Goal: Information Seeking & Learning: Learn about a topic

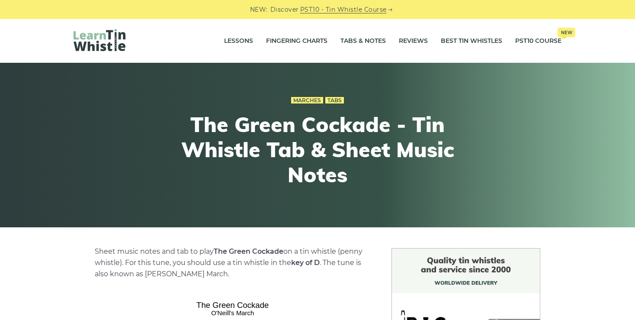
scroll to position [254, 0]
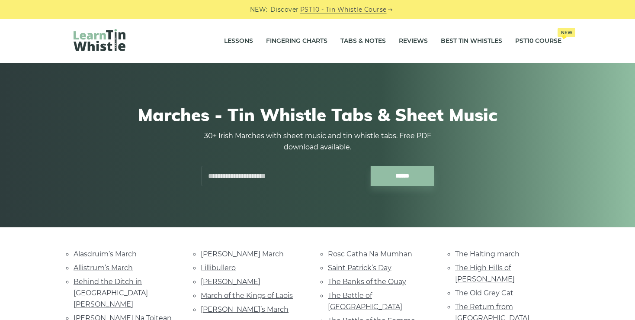
scroll to position [124, 0]
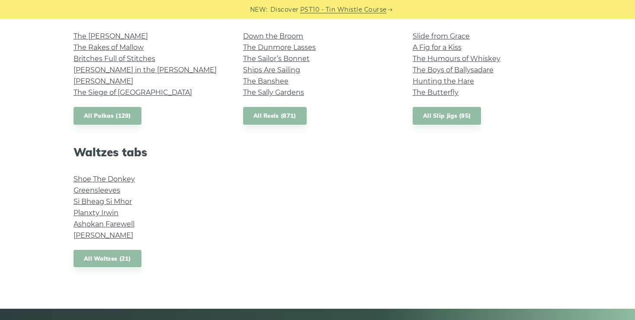
scroll to position [659, 0]
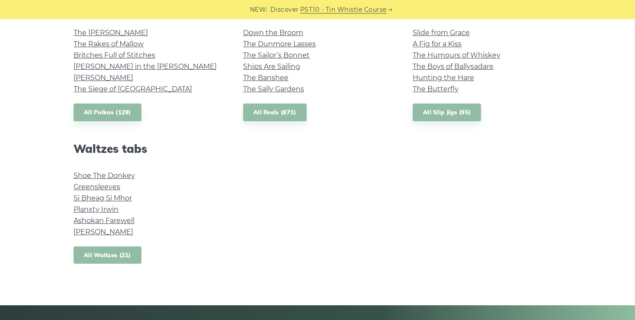
click at [97, 252] on link "All Waltzes (21)" at bounding box center [108, 255] width 68 height 18
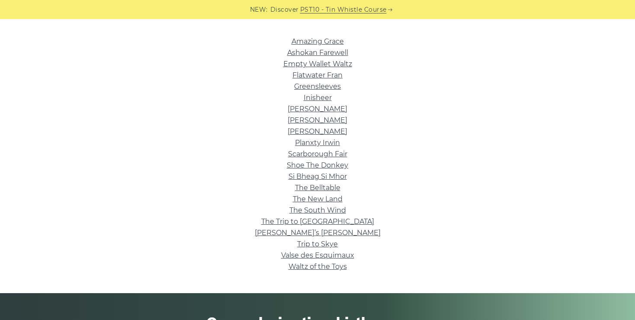
scroll to position [214, 0]
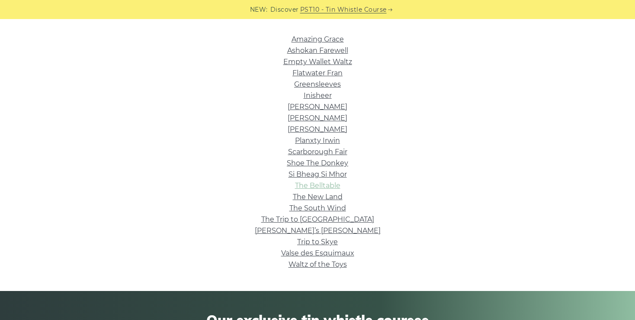
click at [321, 185] on link "The Belltable" at bounding box center [317, 185] width 45 height 8
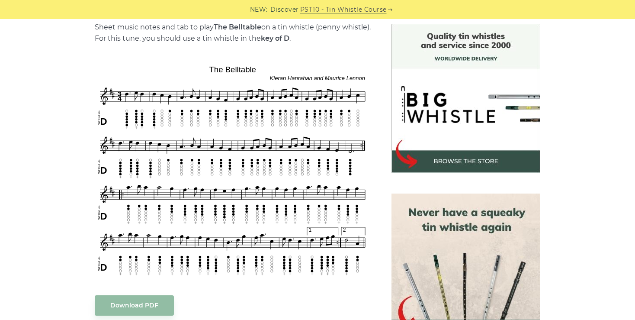
scroll to position [227, 0]
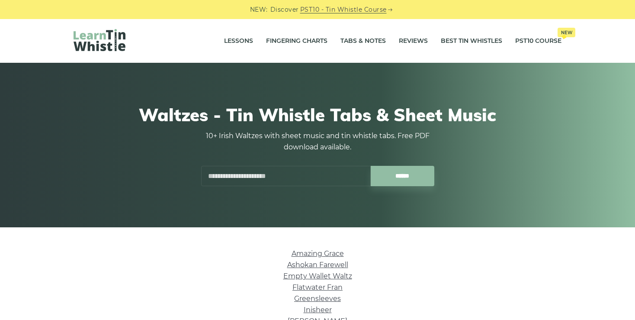
scroll to position [214, 0]
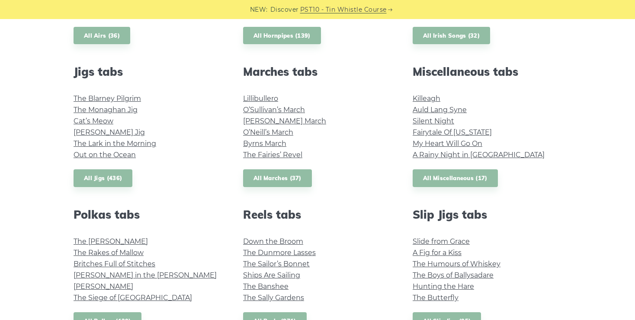
scroll to position [452, 0]
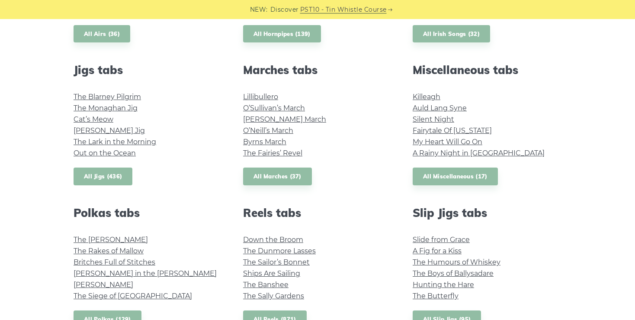
click at [101, 175] on link "All Jigs (436)" at bounding box center [103, 176] width 59 height 18
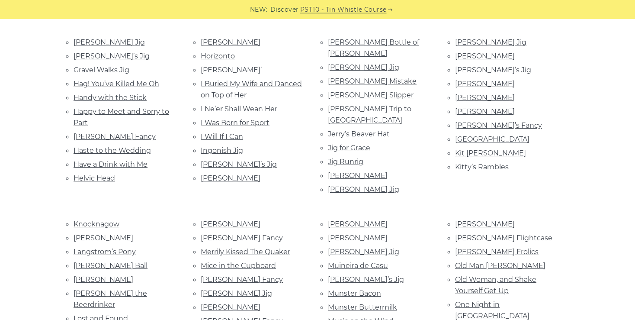
scroll to position [567, 0]
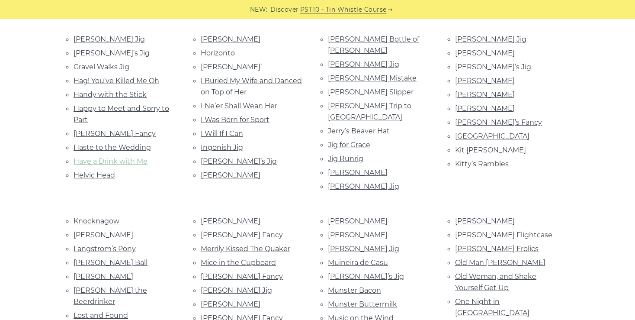
click at [131, 157] on link "Have a Drink with Me" at bounding box center [111, 161] width 74 height 8
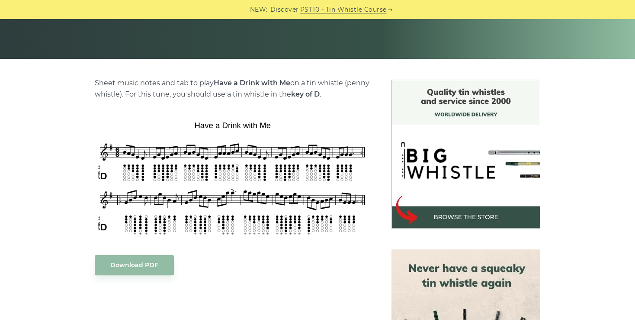
scroll to position [170, 0]
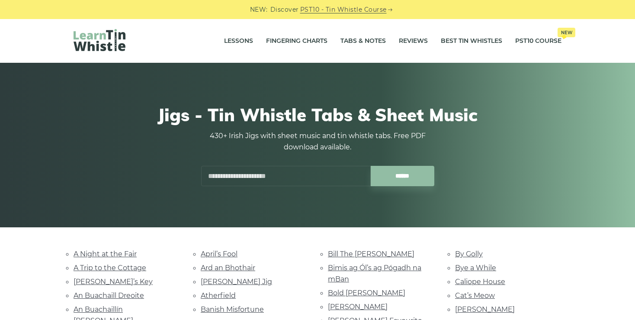
scroll to position [567, 0]
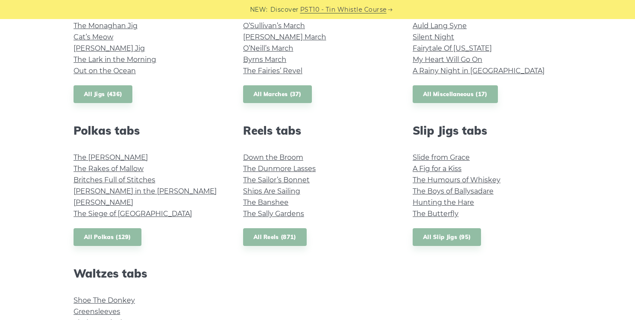
scroll to position [539, 0]
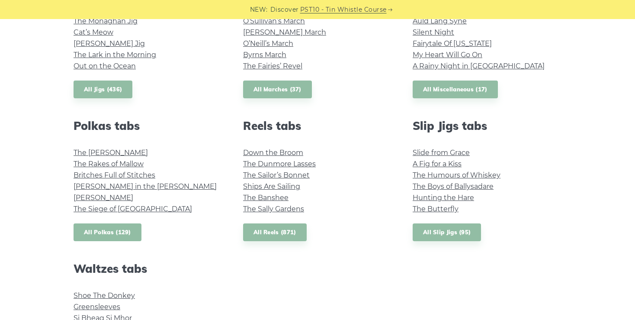
click at [109, 229] on link "All Polkas (129)" at bounding box center [108, 232] width 68 height 18
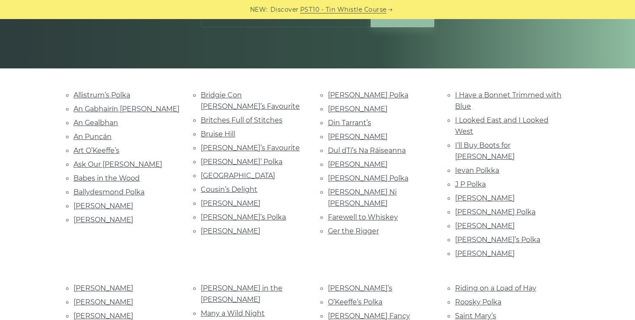
scroll to position [160, 0]
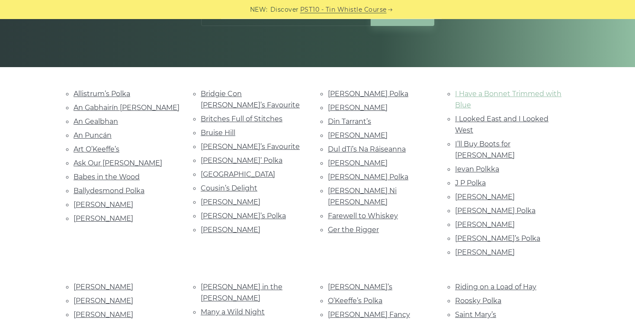
click at [518, 93] on link "I Have a Bonnet Trimmed with Blue" at bounding box center [508, 99] width 106 height 19
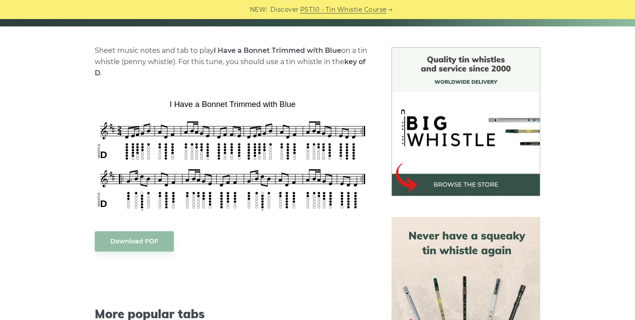
scroll to position [204, 0]
